Goal: Check status: Check status

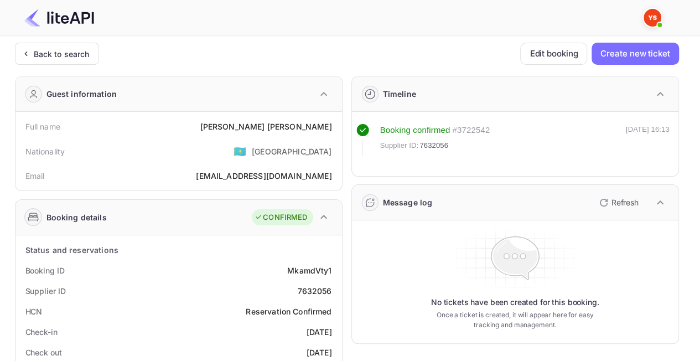
click at [70, 44] on div "Back to search" at bounding box center [57, 54] width 84 height 22
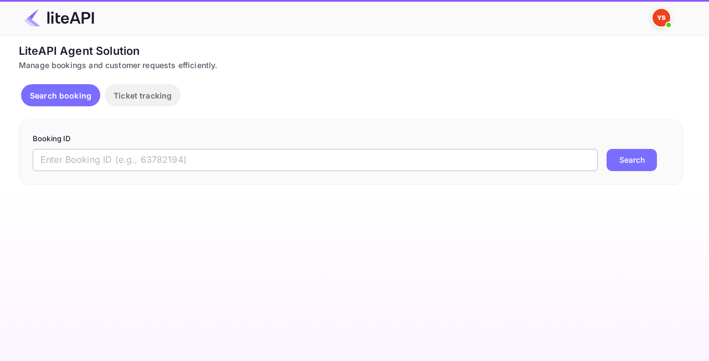
click at [200, 164] on input "text" at bounding box center [315, 160] width 565 height 22
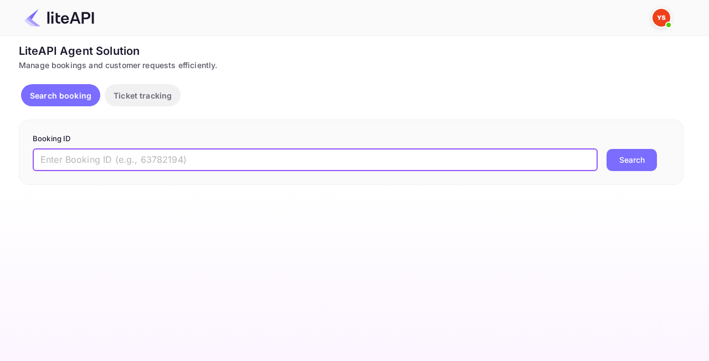
paste input "8956712"
type input "8956712"
click at [627, 158] on button "Search" at bounding box center [631, 160] width 50 height 22
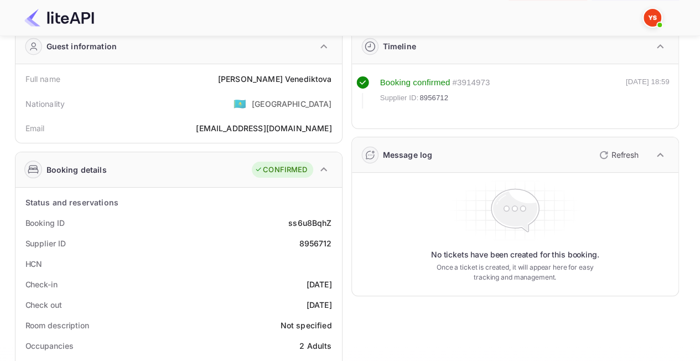
scroll to position [34, 0]
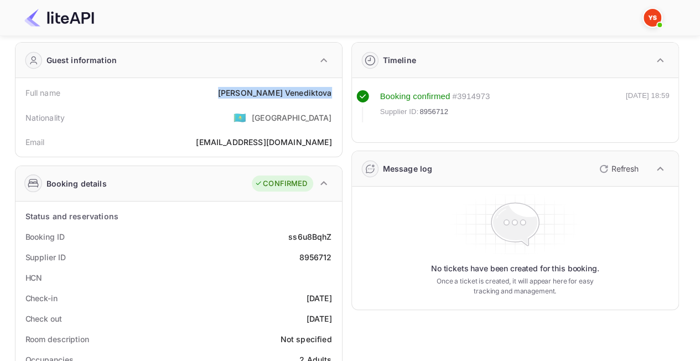
drag, startPoint x: 333, startPoint y: 93, endPoint x: 257, endPoint y: 86, distance: 76.7
click at [257, 86] on div "Full name [PERSON_NAME]" at bounding box center [179, 93] width 318 height 20
copy div "[PERSON_NAME]"
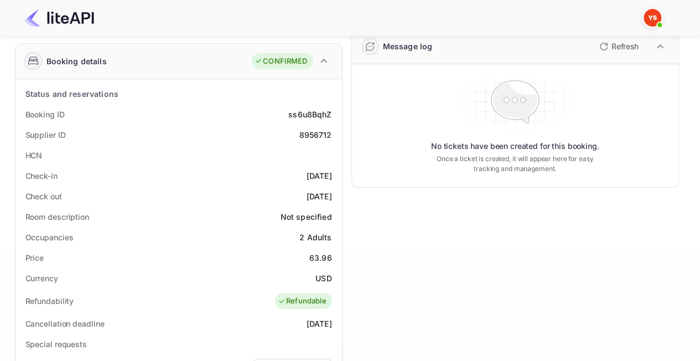
scroll to position [157, 0]
drag, startPoint x: 324, startPoint y: 255, endPoint x: 302, endPoint y: 253, distance: 22.3
click at [302, 253] on div "Status and reservations Booking ID ss6u8BqhZ Supplier ID 8956712 HCN Check-in […" at bounding box center [179, 353] width 327 height 549
copy div "63.96"
